Goal: Task Accomplishment & Management: Manage account settings

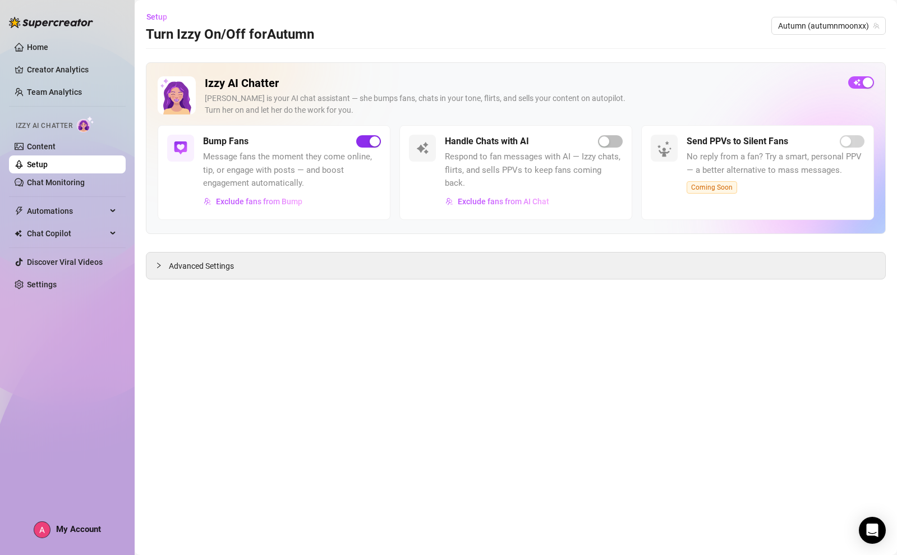
click at [378, 144] on div "button" at bounding box center [375, 141] width 10 height 10
click at [867, 80] on span "button" at bounding box center [861, 82] width 26 height 12
click at [378, 139] on div "button" at bounding box center [375, 141] width 10 height 10
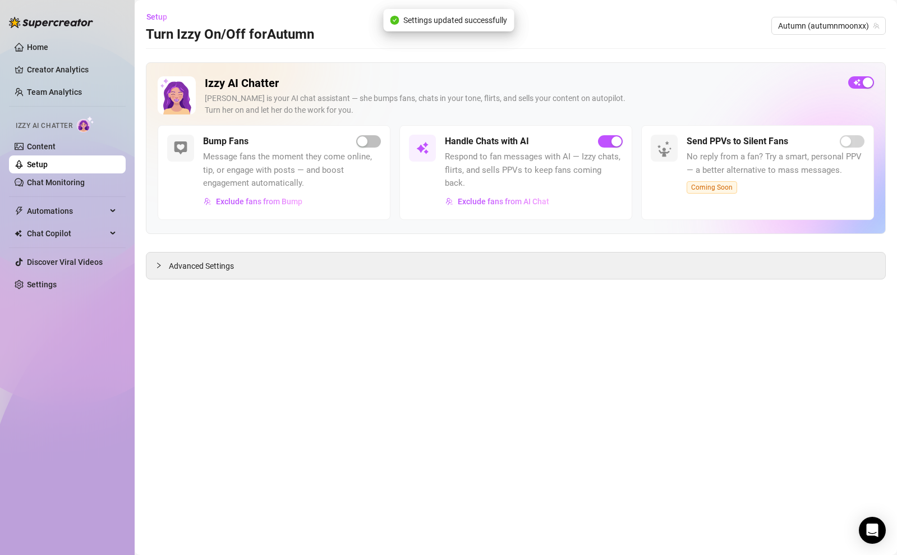
click at [26, 34] on ul "Home Creator Analytics Team Analytics Izzy AI Chatter Content Setup Chat Monito…" at bounding box center [67, 166] width 117 height 264
click at [30, 43] on link "Home" at bounding box center [37, 47] width 21 height 9
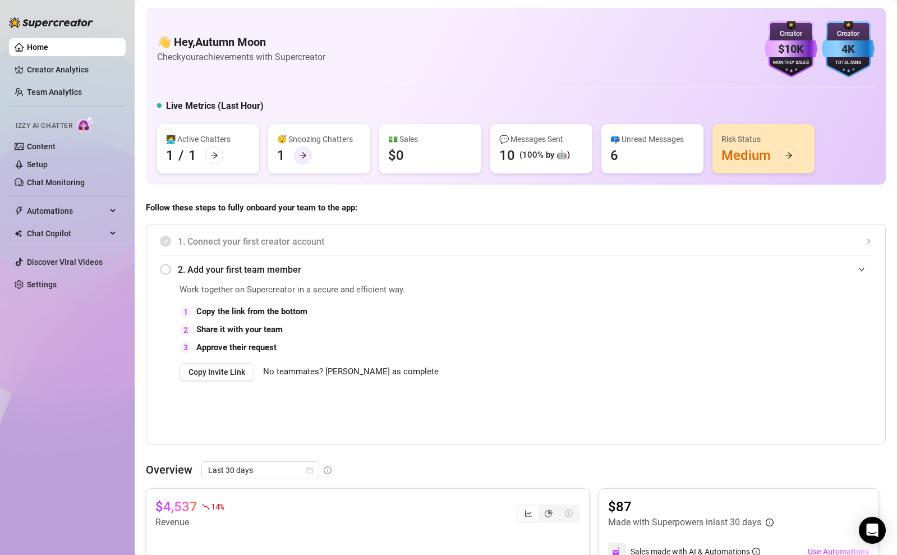
click at [304, 163] on div at bounding box center [303, 155] width 18 height 18
